Goal: Transaction & Acquisition: Obtain resource

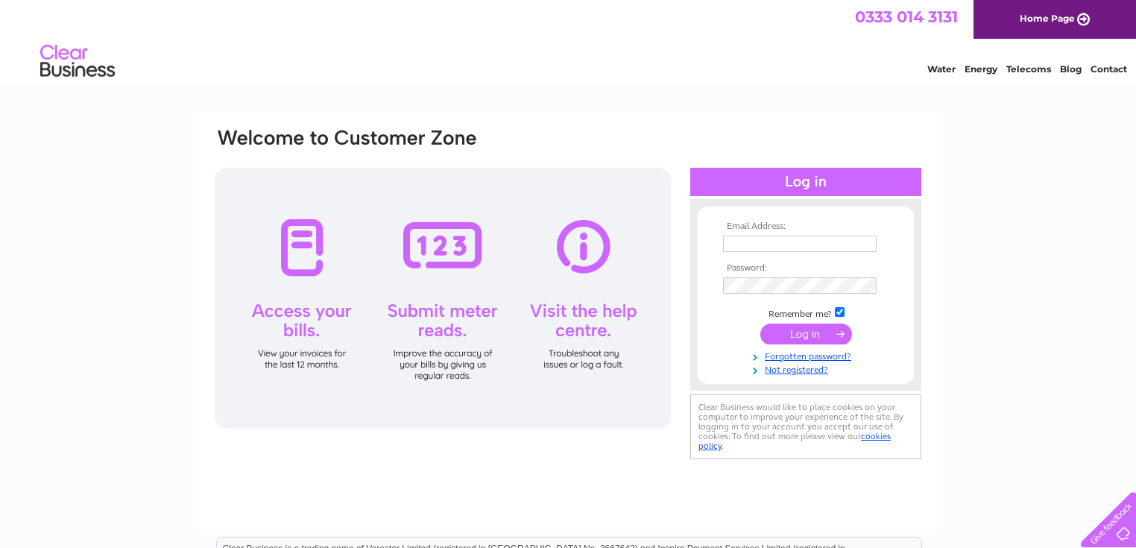
type input "alanbricklanestudios@gmail.com"
click at [815, 327] on input "submit" at bounding box center [806, 333] width 92 height 21
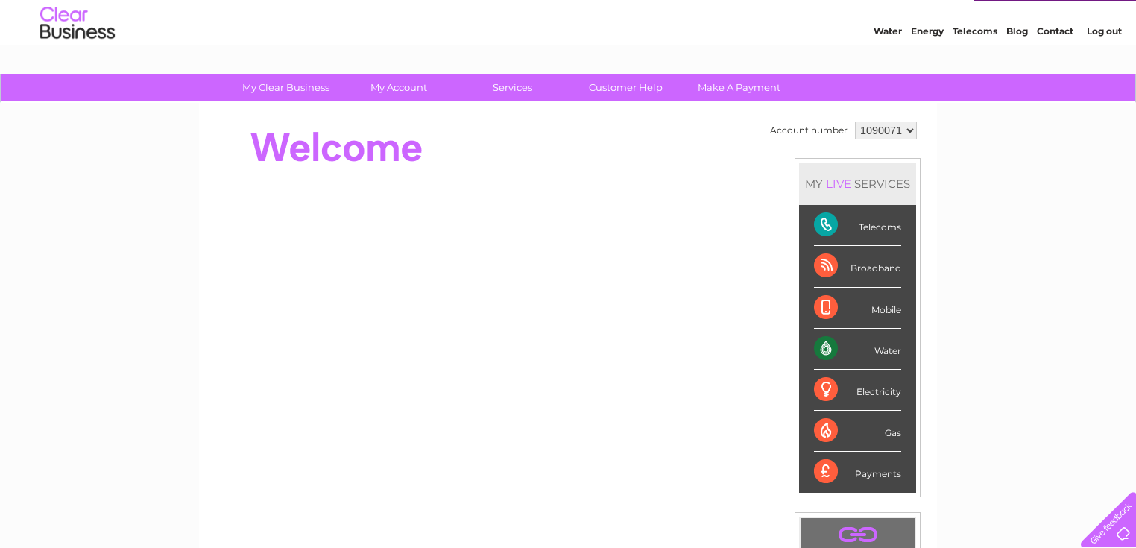
scroll to position [37, 0]
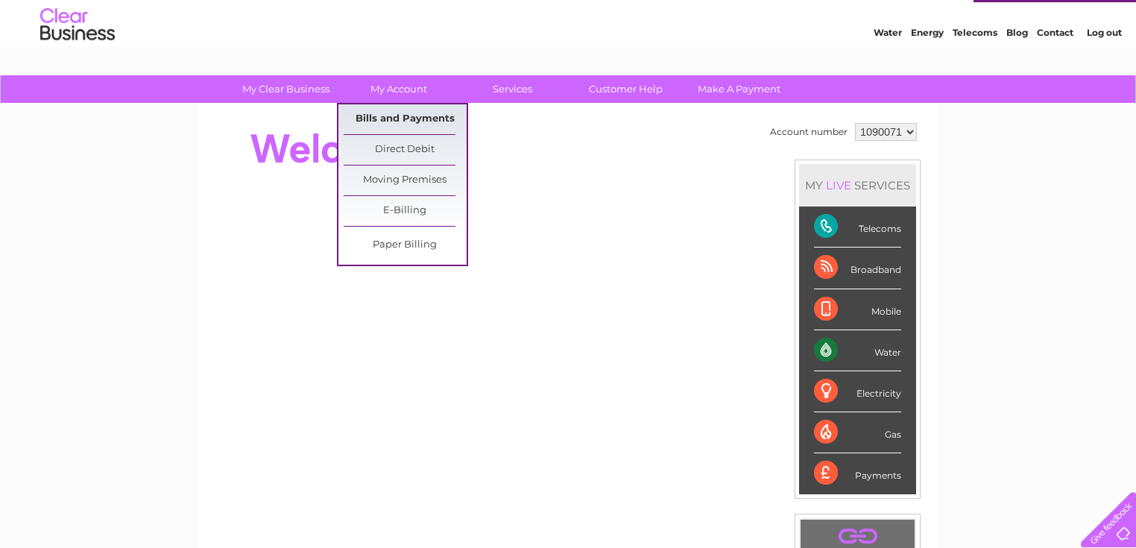
click at [404, 120] on link "Bills and Payments" at bounding box center [405, 119] width 123 height 30
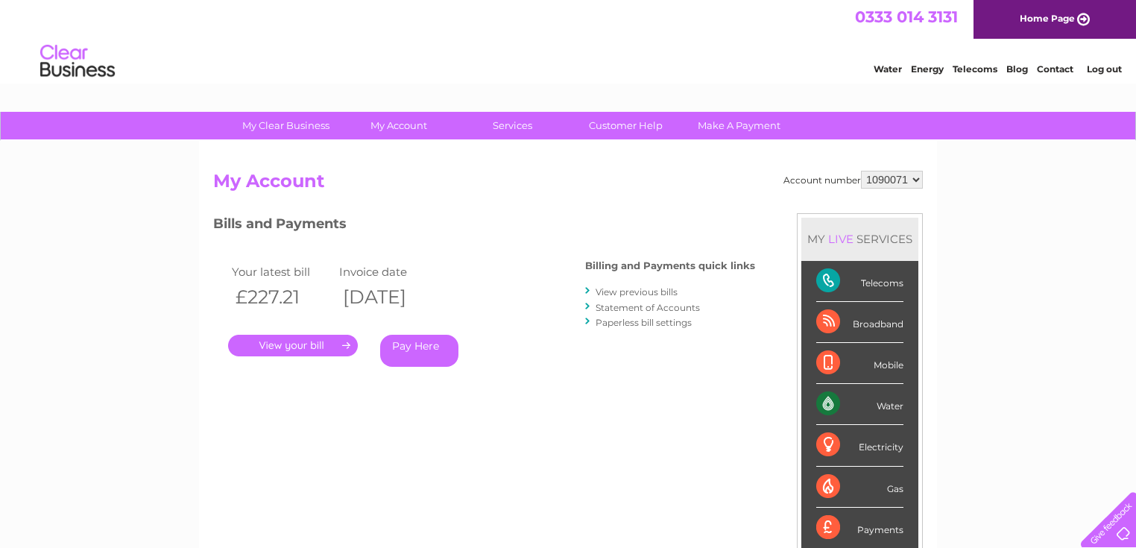
click at [653, 293] on link "View previous bills" at bounding box center [637, 291] width 82 height 11
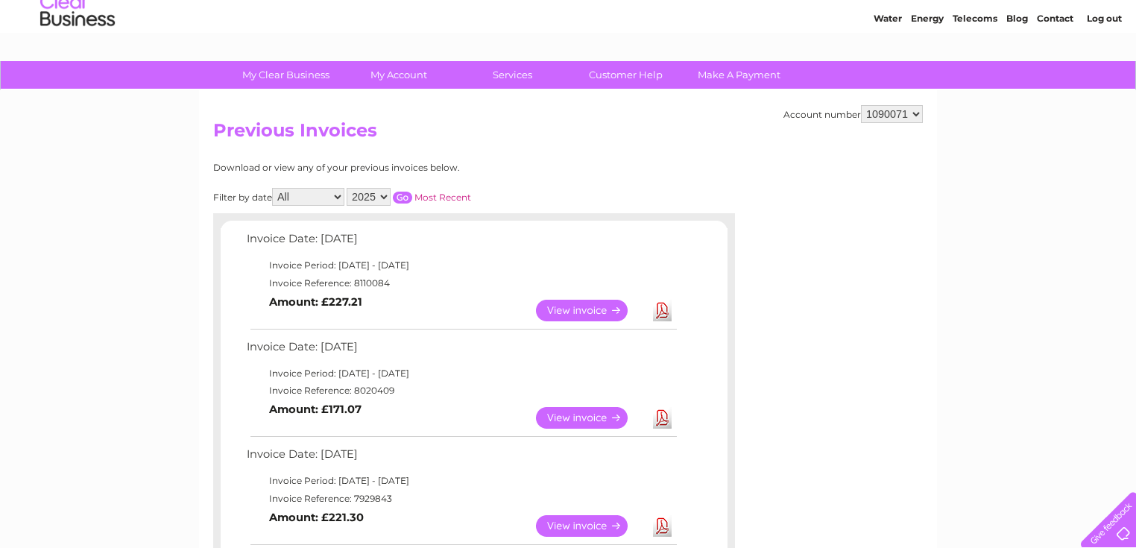
scroll to position [52, 0]
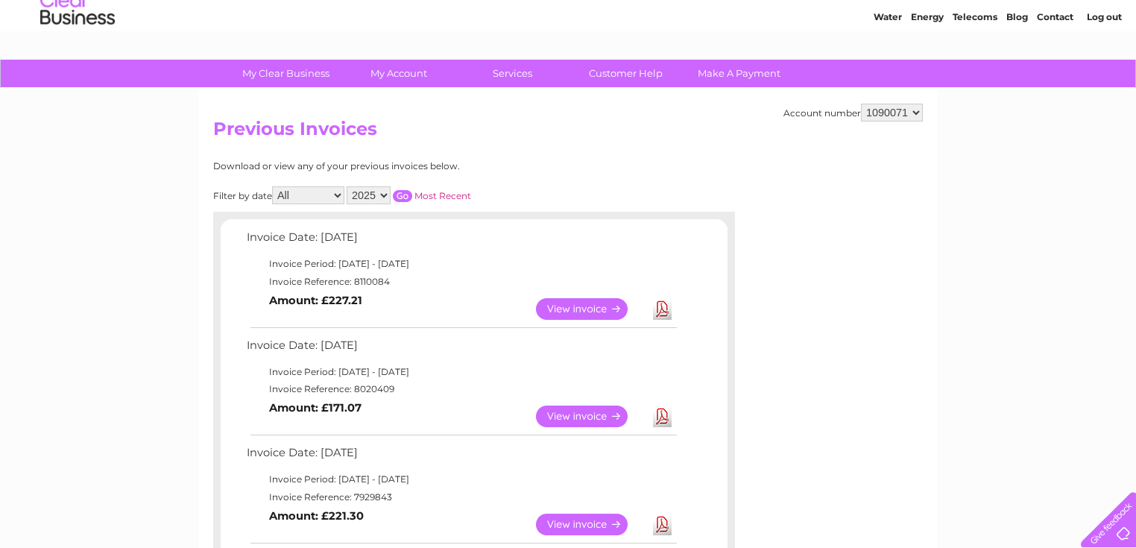
click at [662, 312] on link "Download" at bounding box center [662, 309] width 19 height 22
